Goal: Transaction & Acquisition: Purchase product/service

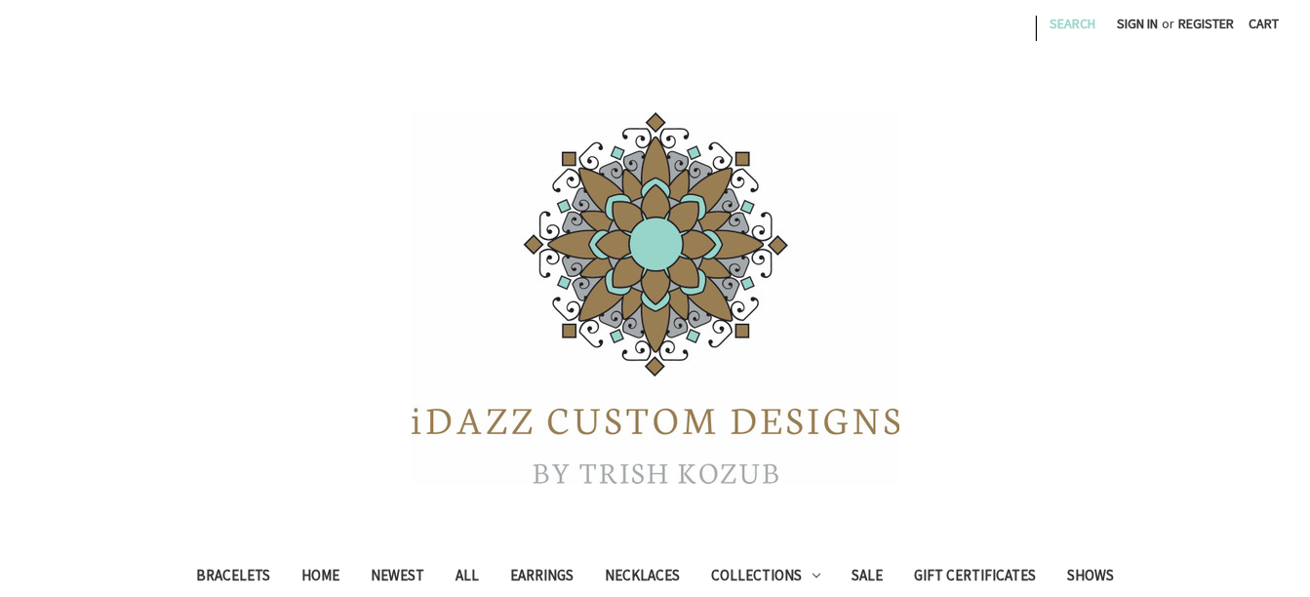
click at [1060, 32] on link "Search" at bounding box center [1072, 24] width 67 height 48
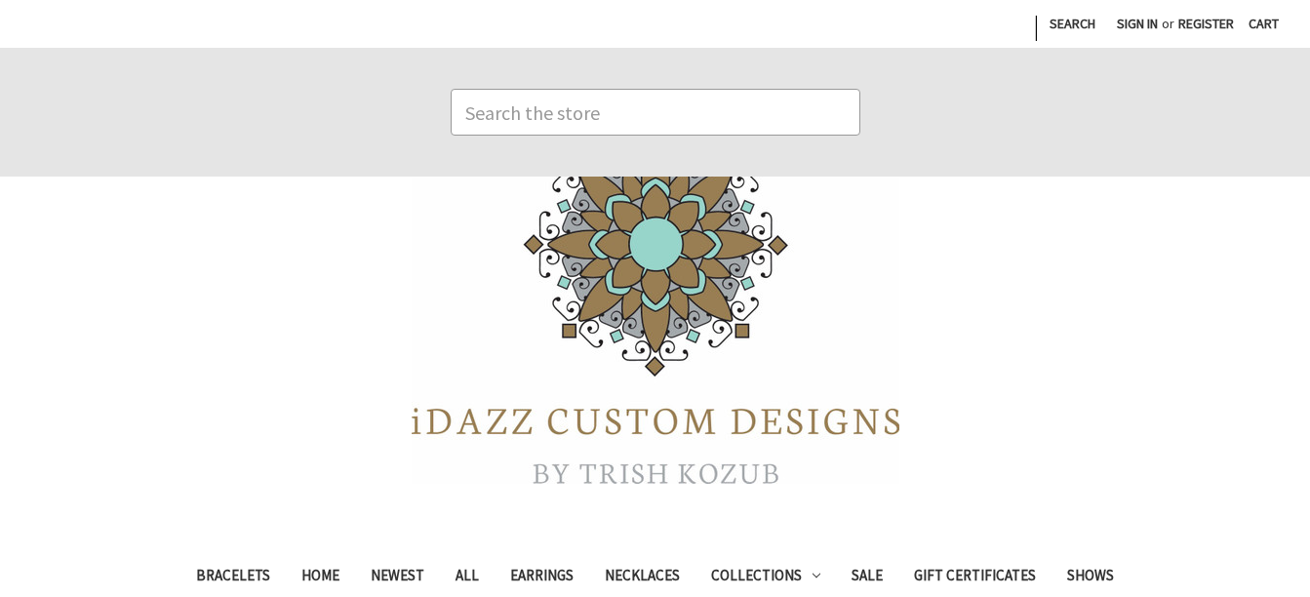
click at [817, 123] on input "Search" at bounding box center [656, 112] width 410 height 47
click at [817, 123] on input "h" at bounding box center [656, 112] width 410 height 47
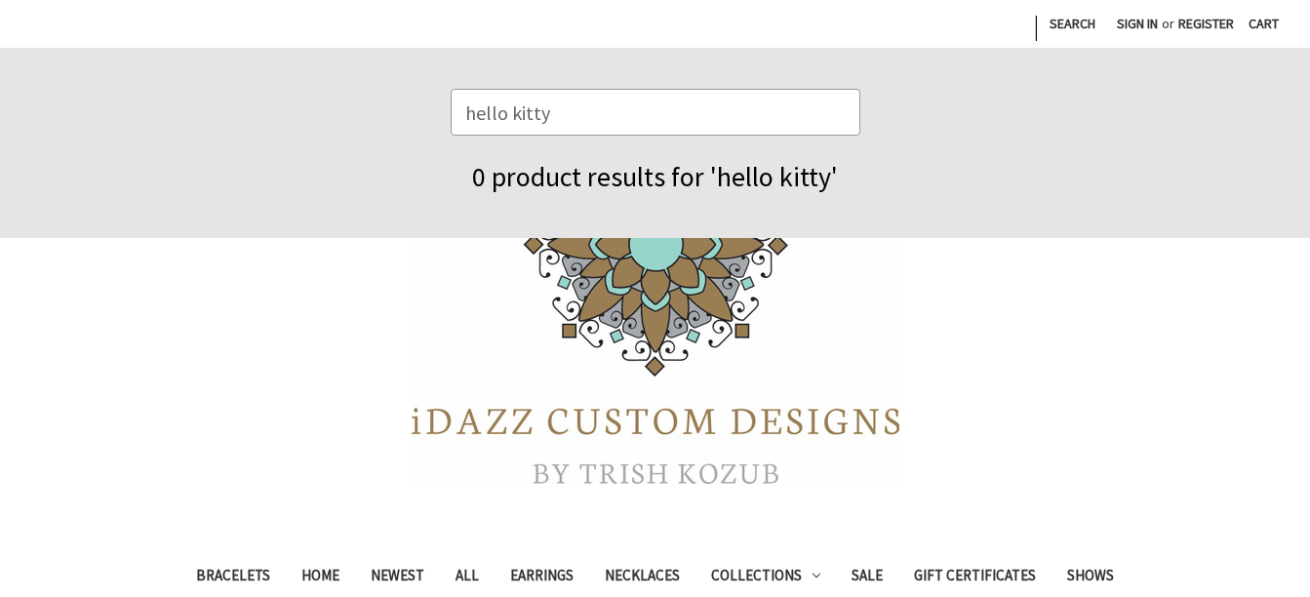
type input "hello kitty"
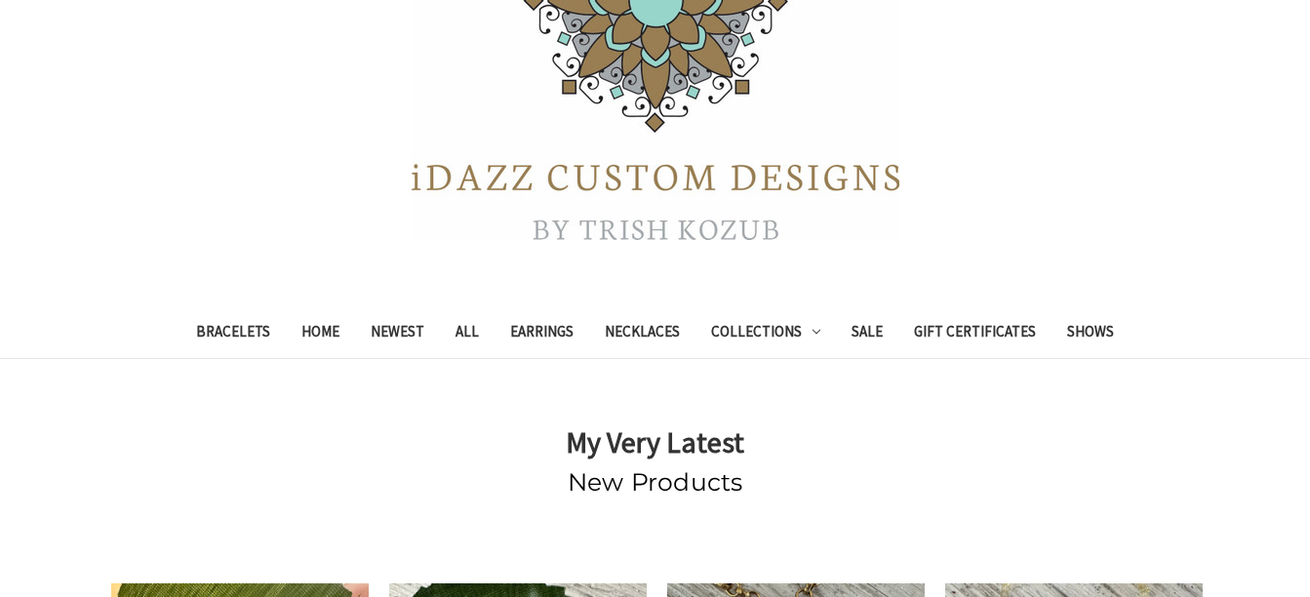
scroll to position [233, 0]
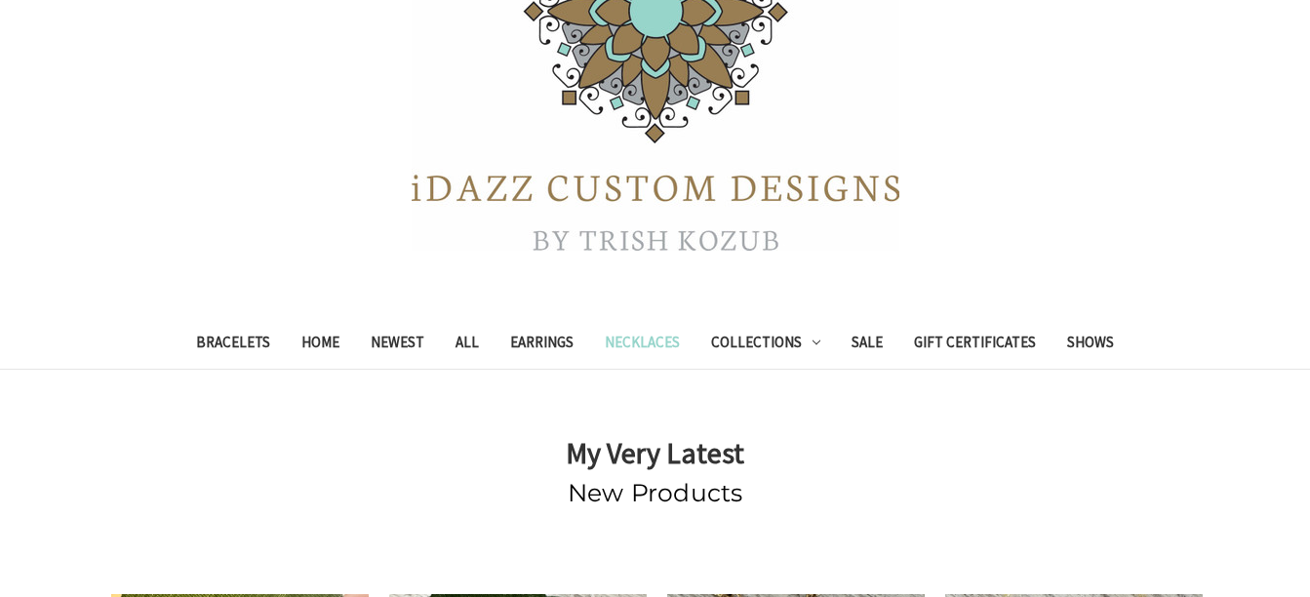
click at [662, 344] on link "Necklaces" at bounding box center [642, 345] width 106 height 48
